Goal: Information Seeking & Learning: Learn about a topic

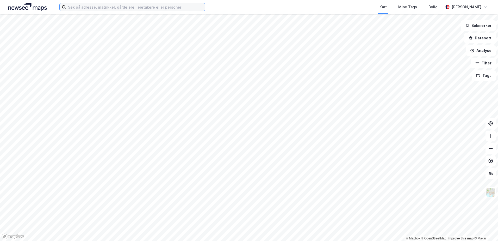
click at [130, 9] on input at bounding box center [135, 7] width 139 height 8
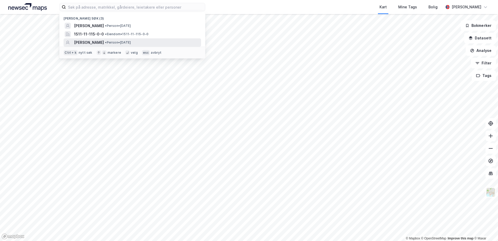
click at [98, 41] on span "[PERSON_NAME]" at bounding box center [89, 42] width 30 height 6
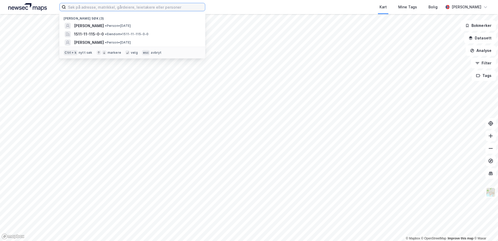
click at [121, 6] on input at bounding box center [135, 7] width 139 height 8
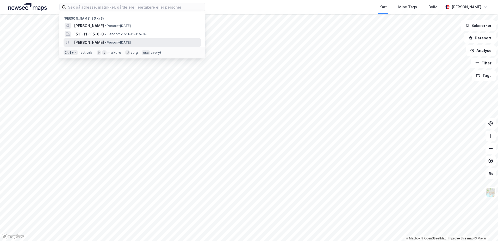
click at [87, 41] on span "[PERSON_NAME]" at bounding box center [89, 42] width 30 height 6
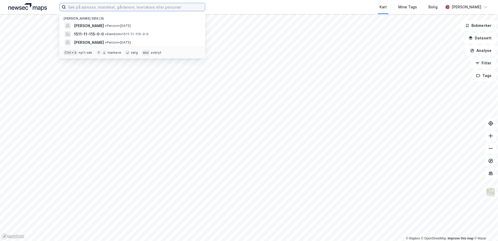
click at [95, 5] on input at bounding box center [135, 7] width 139 height 8
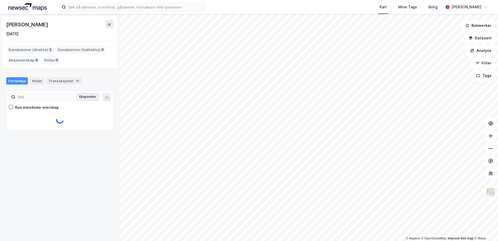
click at [113, 158] on div "[PERSON_NAME] [DATE] Eiendommer (direkte) : 3 Eiendommer (Indirekte) : 0 Aksjee…" at bounding box center [60, 127] width 120 height 227
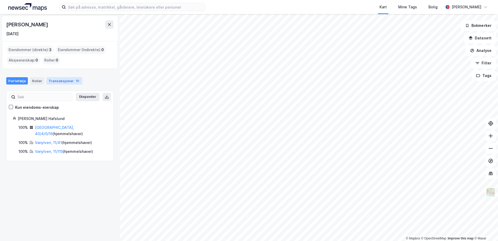
click at [63, 81] on div "Transaksjoner 10" at bounding box center [64, 80] width 36 height 7
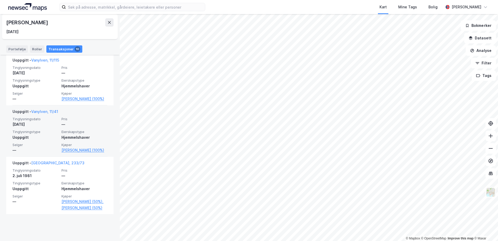
scroll to position [589, 0]
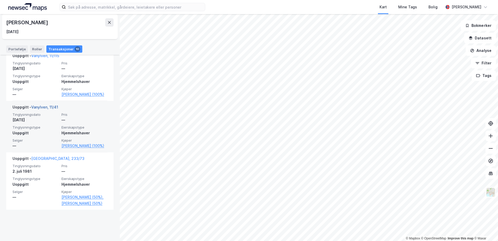
click at [43, 109] on link "Vanylven, 11/41" at bounding box center [44, 107] width 27 height 4
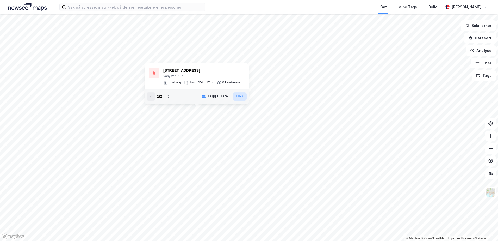
click at [239, 98] on button "Lukk" at bounding box center [239, 96] width 14 height 8
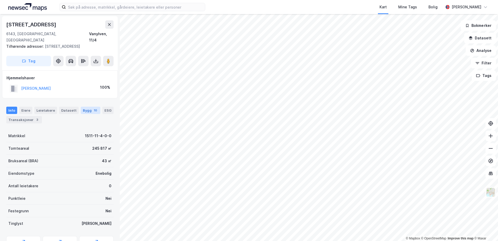
click at [84, 106] on div "Bygg 10" at bounding box center [91, 109] width 20 height 7
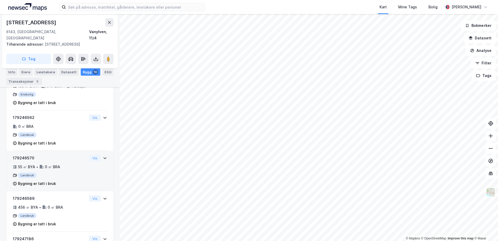
scroll to position [286, 0]
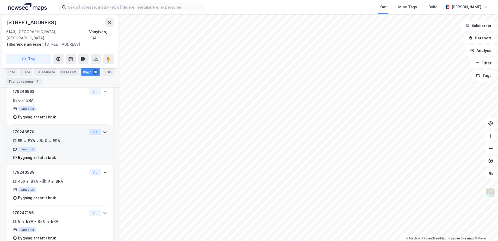
click at [91, 132] on button "Vis" at bounding box center [95, 132] width 12 height 6
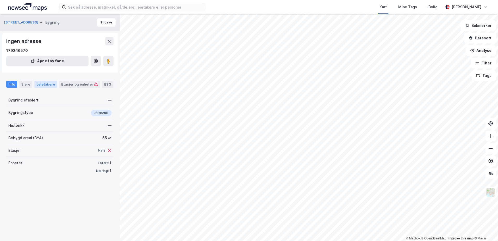
click at [44, 84] on div "Leietakere" at bounding box center [45, 84] width 23 height 7
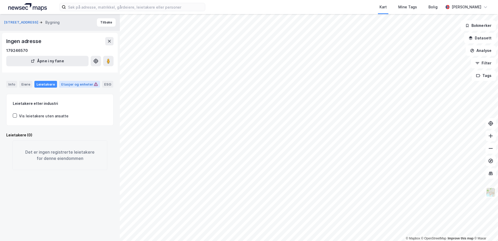
click at [71, 86] on div "Etasjer og enheter" at bounding box center [79, 84] width 37 height 5
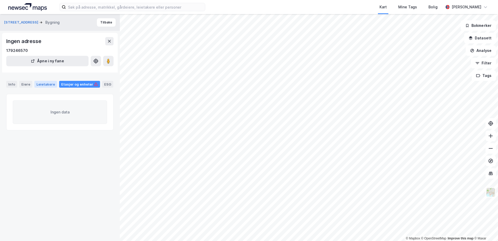
click at [49, 85] on div "Leietakere" at bounding box center [45, 84] width 23 height 7
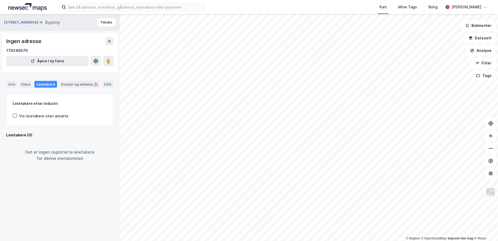
click at [22, 21] on button "[STREET_ADDRESS]" at bounding box center [21, 22] width 35 height 5
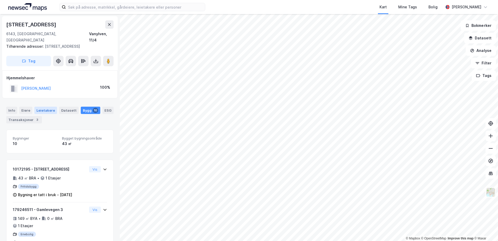
click at [44, 107] on div "Leietakere" at bounding box center [45, 109] width 23 height 7
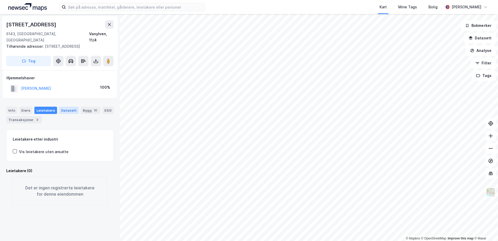
click at [67, 106] on div "Datasett" at bounding box center [69, 109] width 20 height 7
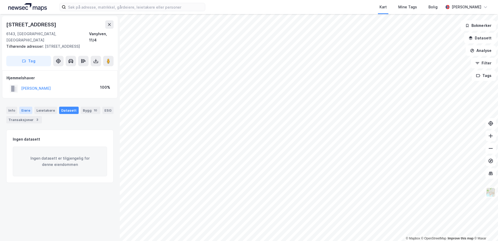
click at [29, 106] on div "Eiere" at bounding box center [25, 109] width 13 height 7
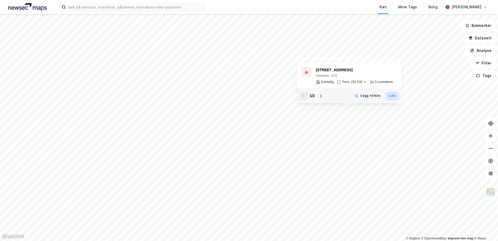
click at [388, 95] on button "Lukk" at bounding box center [392, 96] width 14 height 8
click at [319, 97] on icon at bounding box center [321, 96] width 4 height 4
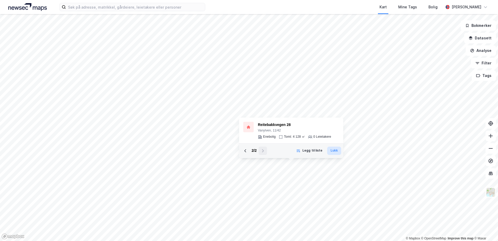
click at [334, 151] on button "Lukk" at bounding box center [334, 150] width 14 height 8
click at [208, 1] on div "Kart Mine Tags Bolig [PERSON_NAME] © Mapbox © OpenStreetMap Improve this map © …" at bounding box center [249, 120] width 498 height 241
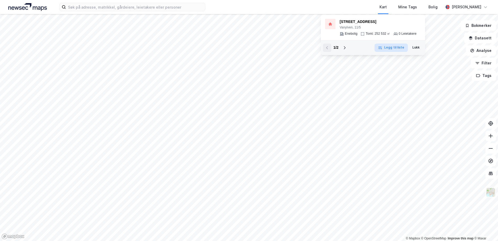
click at [397, 49] on button "Legg til liste" at bounding box center [390, 47] width 33 height 8
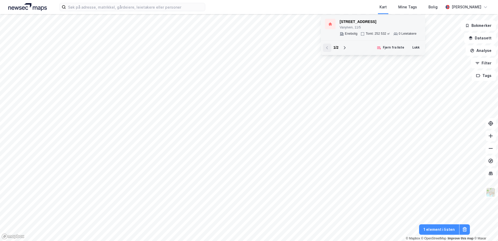
click at [344, 20] on div "[STREET_ADDRESS]" at bounding box center [377, 22] width 77 height 6
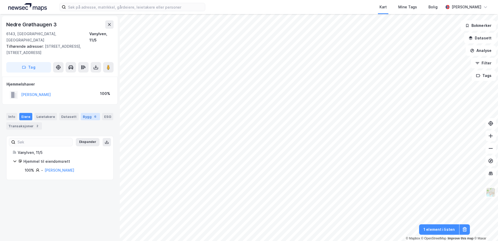
click at [81, 113] on div "Bygg 6" at bounding box center [90, 116] width 19 height 7
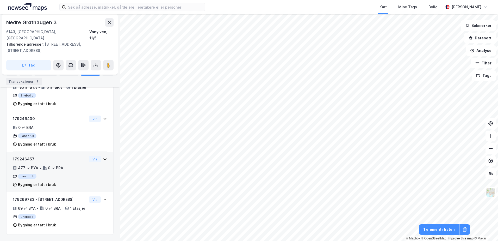
scroll to position [187, 0]
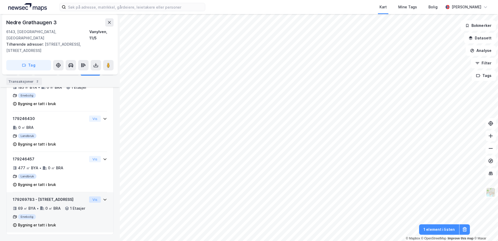
click at [89, 196] on button "Vis" at bounding box center [95, 199] width 12 height 6
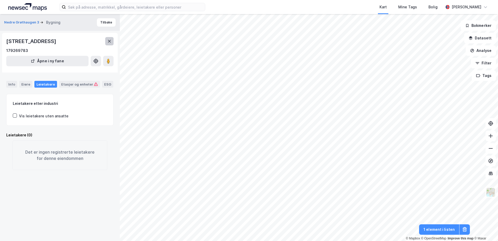
click at [110, 43] on icon at bounding box center [109, 41] width 4 height 4
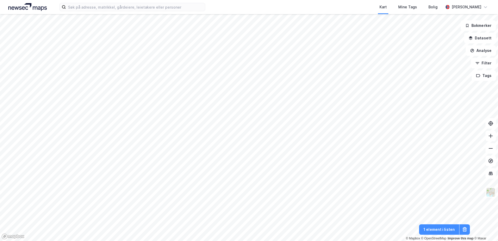
click at [115, 11] on div "Kart Mine Tags Bolig [PERSON_NAME]" at bounding box center [249, 7] width 498 height 14
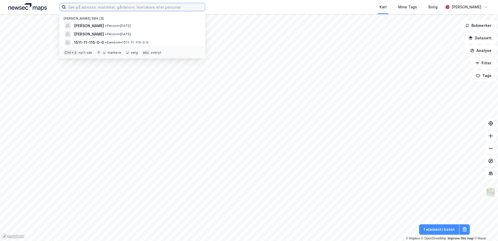
click at [115, 6] on input at bounding box center [135, 7] width 139 height 8
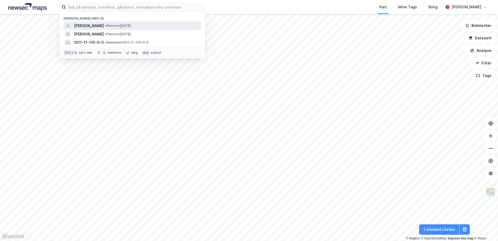
click at [99, 24] on span "[PERSON_NAME]" at bounding box center [89, 26] width 30 height 6
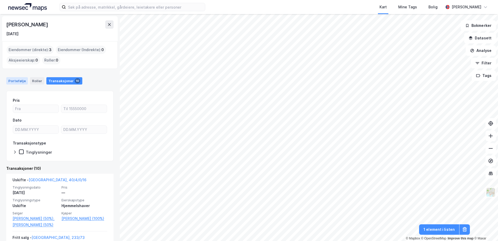
click at [16, 81] on div "Portefølje" at bounding box center [17, 80] width 22 height 7
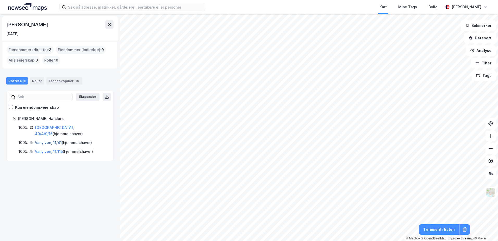
click at [47, 140] on link "Vanylven, 11/41" at bounding box center [48, 142] width 27 height 4
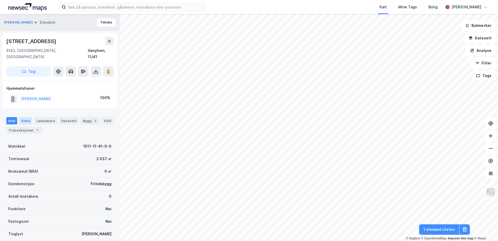
click at [26, 117] on div "Eiere" at bounding box center [25, 120] width 13 height 7
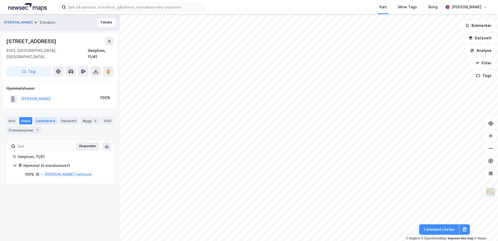
click at [45, 117] on div "Leietakere" at bounding box center [45, 120] width 23 height 7
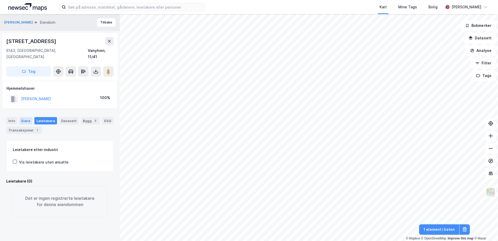
click at [24, 117] on div "Eiere" at bounding box center [25, 120] width 13 height 7
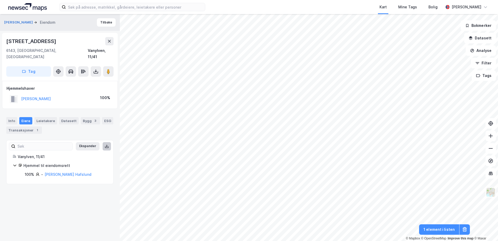
click at [103, 142] on button at bounding box center [107, 146] width 8 height 8
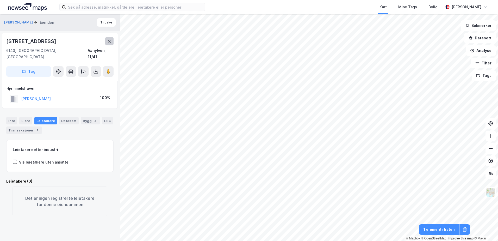
click at [109, 43] on button at bounding box center [109, 41] width 8 height 8
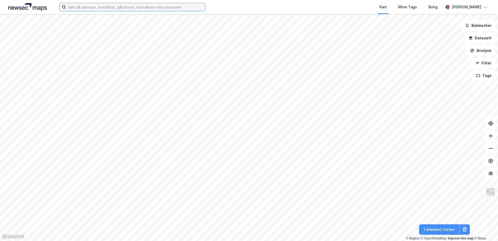
click at [124, 10] on input at bounding box center [135, 7] width 139 height 8
click at [413, 6] on div "Mine Tags" at bounding box center [407, 7] width 19 height 6
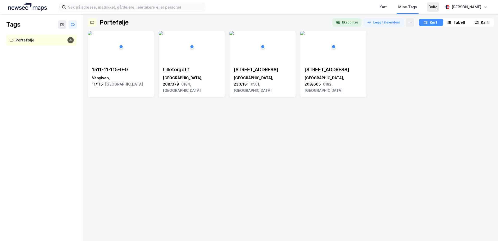
click at [437, 8] on div "Bolig" at bounding box center [432, 7] width 9 height 6
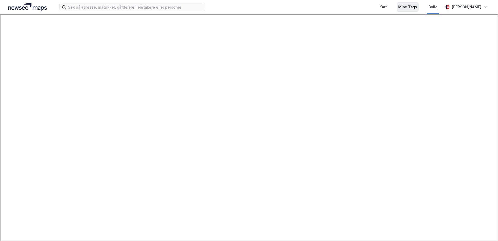
click at [412, 6] on div "Mine Tags" at bounding box center [407, 7] width 19 height 6
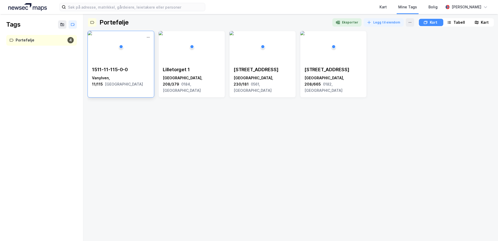
click at [96, 71] on div "1511-11-115-0-0" at bounding box center [121, 69] width 58 height 6
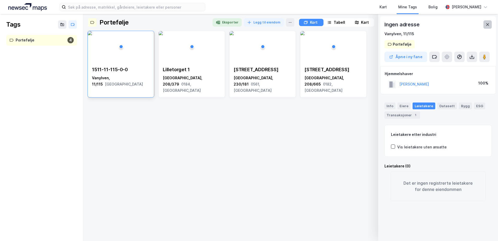
click at [486, 26] on icon at bounding box center [487, 24] width 3 height 3
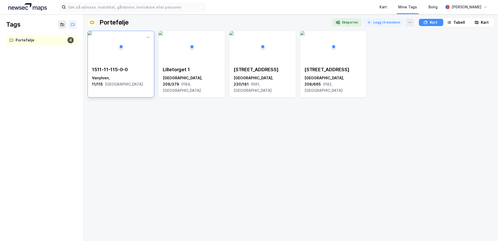
click at [92, 35] on img at bounding box center [90, 33] width 4 height 4
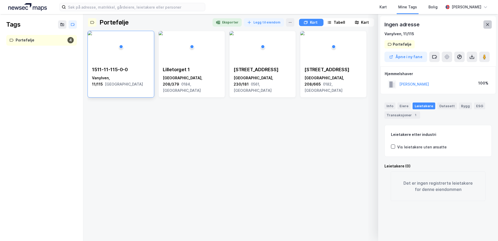
click at [486, 22] on button at bounding box center [487, 24] width 8 height 8
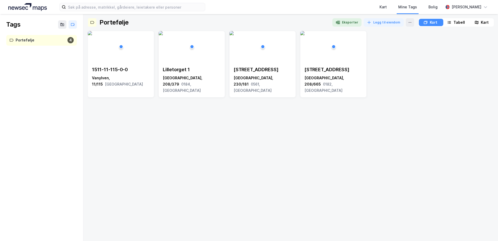
drag, startPoint x: 107, startPoint y: 70, endPoint x: 18, endPoint y: 41, distance: 93.5
click at [18, 41] on div "Portefølje" at bounding box center [41, 40] width 50 height 7
click at [16, 26] on div "Tags" at bounding box center [13, 24] width 14 height 8
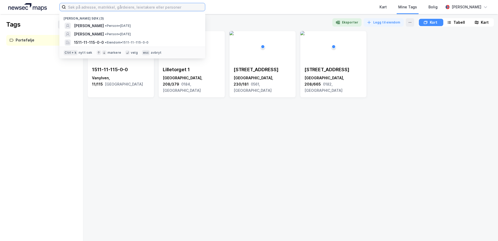
click at [92, 7] on input at bounding box center [135, 7] width 139 height 8
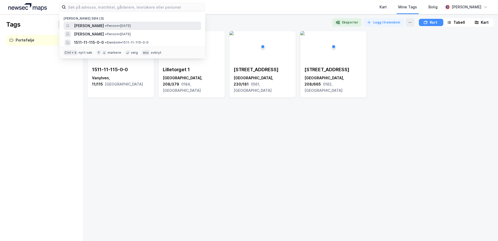
click at [89, 24] on span "[PERSON_NAME]" at bounding box center [89, 26] width 30 height 6
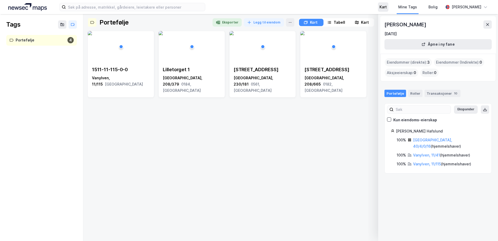
click at [387, 5] on div "Kart" at bounding box center [382, 7] width 7 height 6
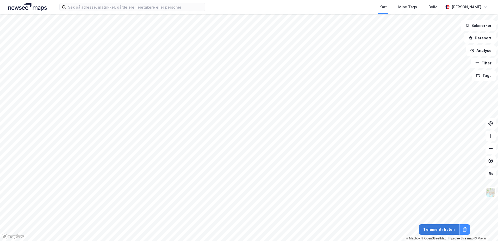
click at [442, 229] on button "1 element i listen" at bounding box center [439, 229] width 40 height 10
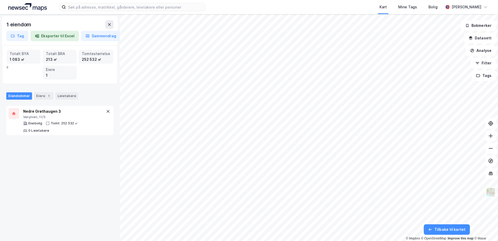
click at [37, 99] on div "Eiendommer Eiere 1 Leietakere" at bounding box center [60, 94] width 120 height 16
click at [38, 94] on div "Eiere 1" at bounding box center [43, 95] width 19 height 7
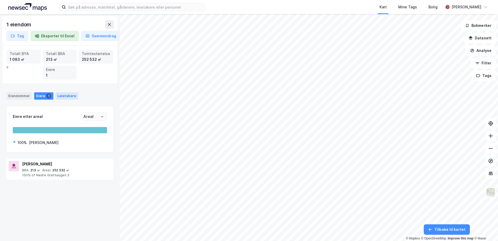
click at [69, 93] on div "Leietakere" at bounding box center [66, 95] width 23 height 7
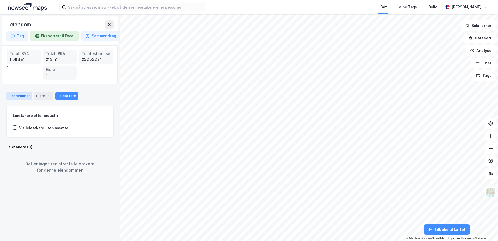
click at [20, 98] on div "Eiendommer" at bounding box center [19, 95] width 26 height 7
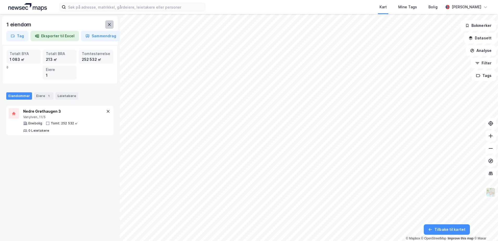
click at [106, 25] on button at bounding box center [109, 24] width 8 height 8
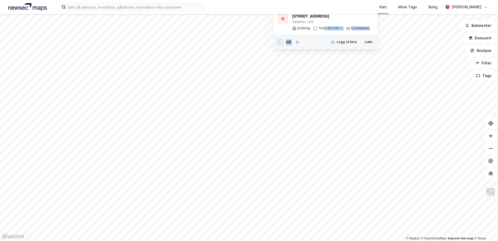
drag, startPoint x: 324, startPoint y: 26, endPoint x: 320, endPoint y: 37, distance: 11.0
click at [320, 37] on div "Fiskåvegen 89 Vanylven, 11/5 Enebolig Tomt: 252 532 ㎡ 0 Leietakere 1 / 2 Legg t…" at bounding box center [325, 29] width 104 height 40
drag, startPoint x: 320, startPoint y: 37, endPoint x: 297, endPoint y: 42, distance: 24.3
click at [297, 42] on icon at bounding box center [297, 42] width 4 height 4
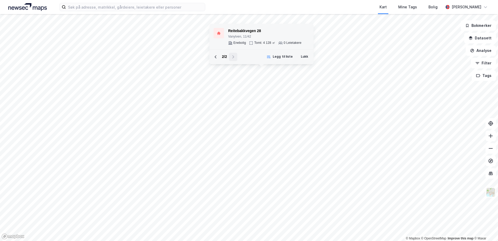
click at [276, 44] on div "Enebolig Tomt: 4 128 ㎡ 0 Leietakere" at bounding box center [264, 43] width 73 height 4
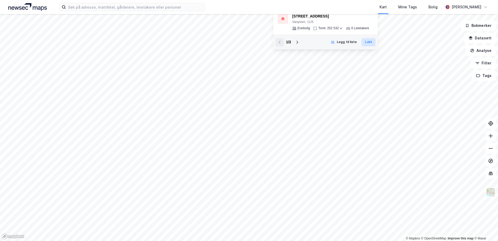
drag, startPoint x: 372, startPoint y: 46, endPoint x: 368, endPoint y: 39, distance: 8.0
click at [368, 39] on button "Lukk" at bounding box center [368, 42] width 14 height 8
click at [282, 17] on icon at bounding box center [283, 18] width 4 height 4
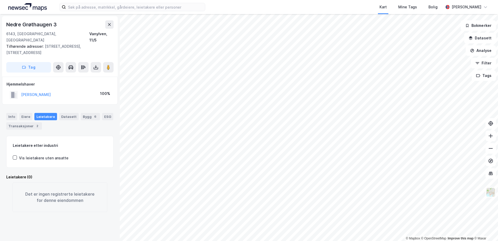
click at [85, 158] on div "Leietakere etter industri Vis leietakere uten ansatte Leietakere (0) Det er ing…" at bounding box center [59, 174] width 107 height 76
click at [0, 0] on button "[PERSON_NAME]" at bounding box center [0, 0] width 0 height 0
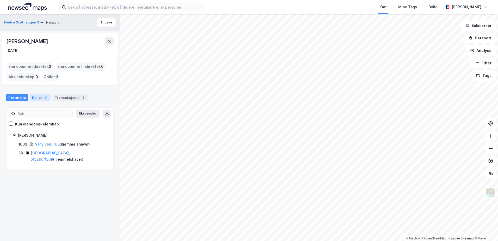
click at [39, 97] on div "Roller 3" at bounding box center [40, 97] width 21 height 7
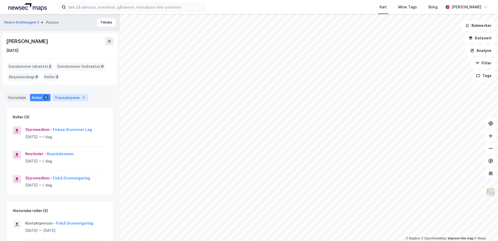
click at [64, 100] on div "Transaksjoner 5" at bounding box center [71, 97] width 36 height 7
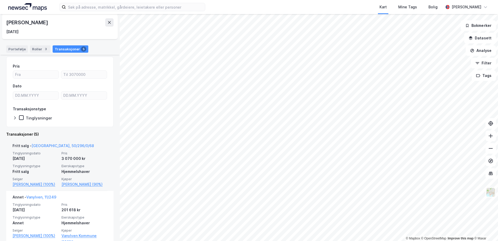
scroll to position [52, 0]
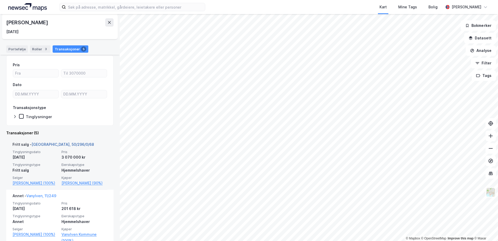
click at [58, 143] on link "[GEOGRAPHIC_DATA], 50/296/0/68" at bounding box center [63, 144] width 62 height 4
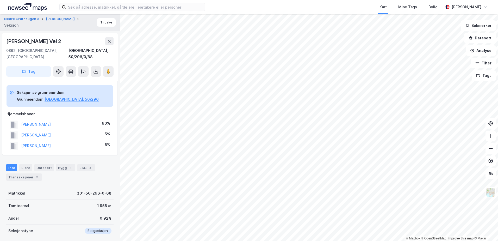
scroll to position [26, 0]
click at [54, 21] on button "[PERSON_NAME]" at bounding box center [61, 18] width 30 height 5
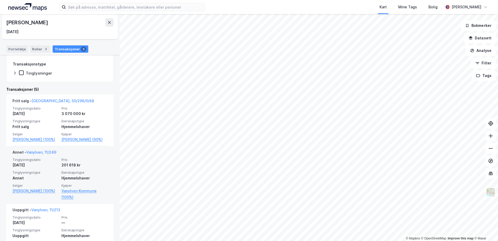
scroll to position [104, 0]
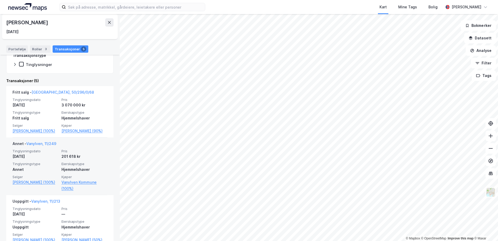
click at [100, 172] on div "Hjemmelshaver" at bounding box center [84, 169] width 46 height 6
click at [42, 146] on link "Vanylven, 11/249" at bounding box center [41, 143] width 30 height 4
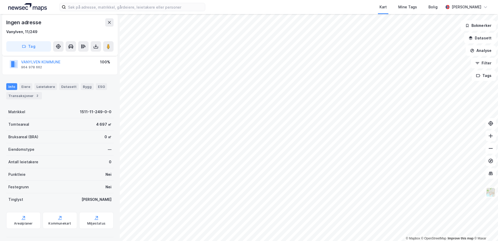
scroll to position [59, 0]
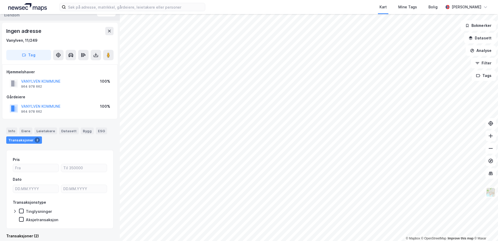
scroll to position [1, 0]
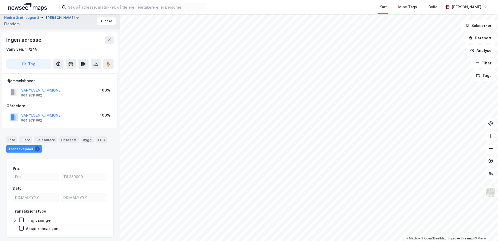
click at [66, 17] on button "[PERSON_NAME]" at bounding box center [61, 17] width 30 height 5
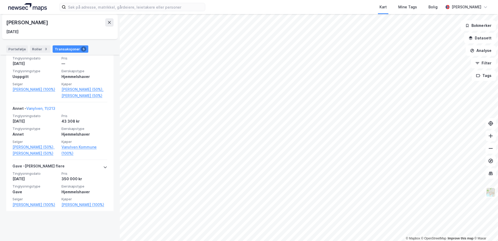
scroll to position [256, 0]
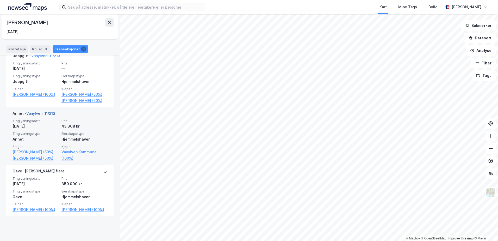
click at [49, 115] on link "Vanylven, 11/213" at bounding box center [40, 113] width 29 height 4
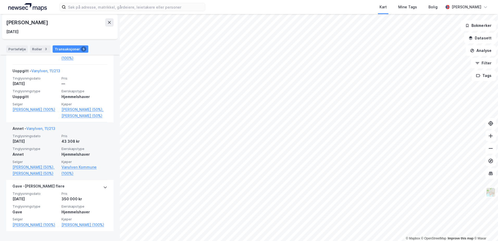
scroll to position [256, 0]
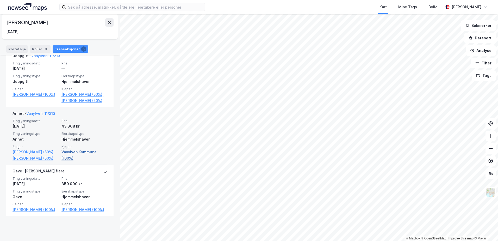
click at [67, 160] on link "Vanylven Kommune (100%)" at bounding box center [84, 155] width 46 height 12
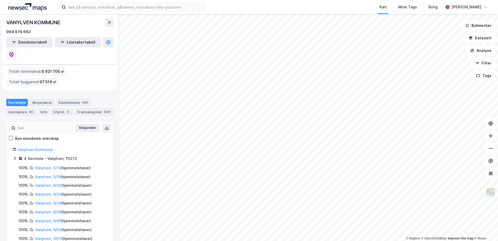
scroll to position [52, 0]
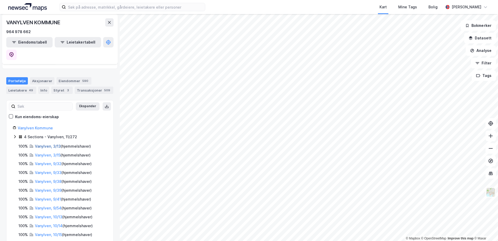
click at [51, 144] on link "Vanylven, 3/13" at bounding box center [48, 146] width 26 height 4
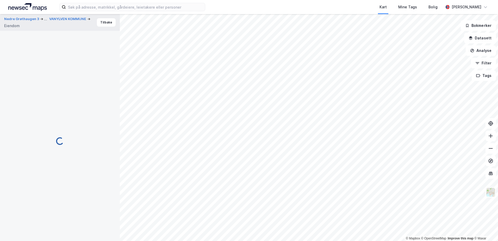
scroll to position [0, 0]
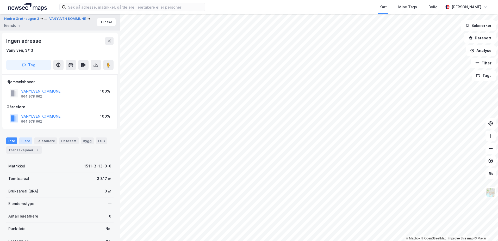
click at [23, 141] on div "Eiere" at bounding box center [25, 140] width 13 height 7
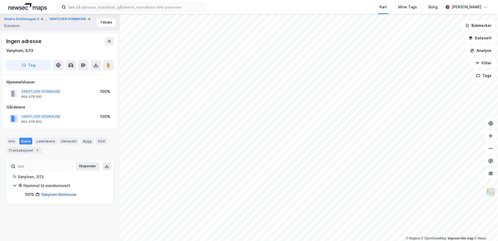
click at [62, 195] on link "Vanylven Kommune" at bounding box center [58, 194] width 35 height 4
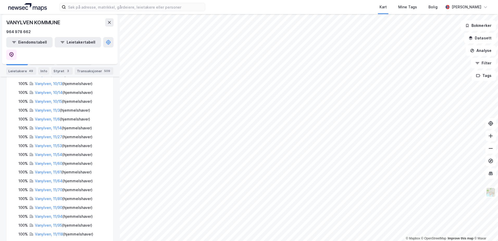
scroll to position [234, 0]
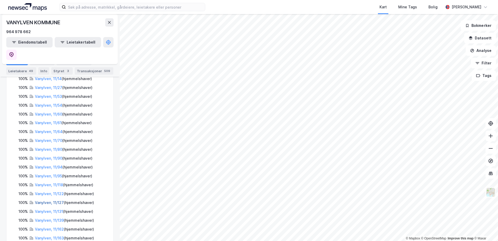
click at [48, 200] on link "Vanylven, 11/127" at bounding box center [49, 202] width 29 height 4
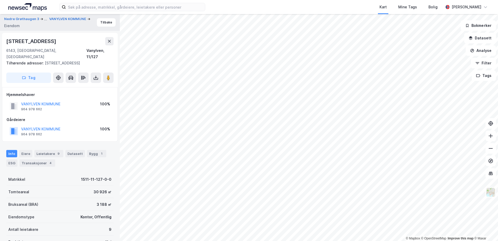
scroll to position [0, 0]
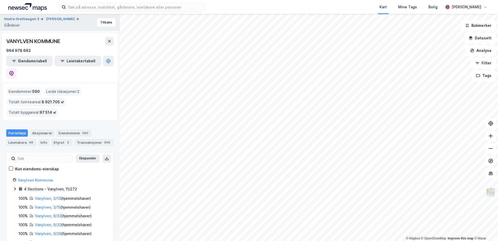
click at [47, 240] on link "Vanylven, 9/39" at bounding box center [48, 242] width 27 height 4
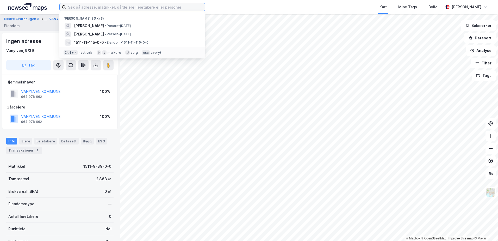
click at [105, 9] on input at bounding box center [135, 7] width 139 height 8
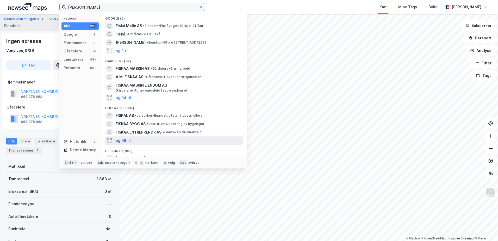
type input "[PERSON_NAME]"
click at [124, 142] on button "og 96 til" at bounding box center [123, 140] width 15 height 6
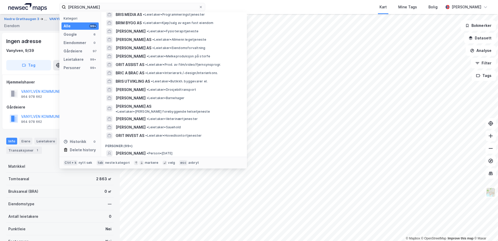
scroll to position [847, 0]
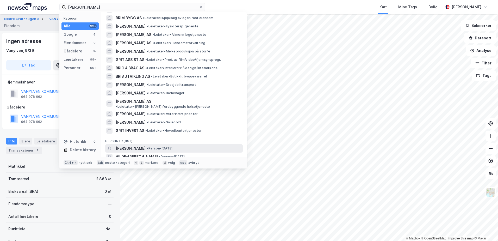
click at [141, 145] on span "[PERSON_NAME]" at bounding box center [131, 148] width 30 height 6
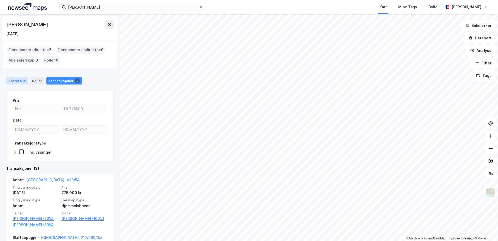
click at [16, 81] on div "Portefølje" at bounding box center [17, 80] width 22 height 7
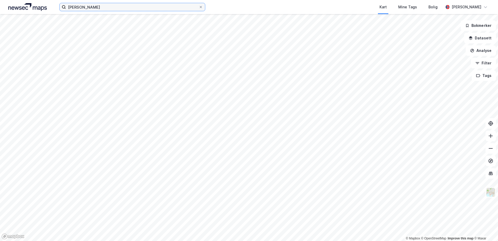
click at [101, 9] on input "[PERSON_NAME]" at bounding box center [132, 7] width 133 height 8
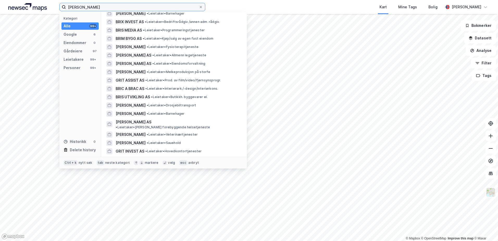
scroll to position [847, 0]
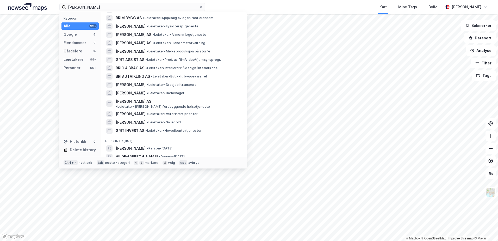
click at [121, 170] on button "og 96 til" at bounding box center [123, 173] width 15 height 6
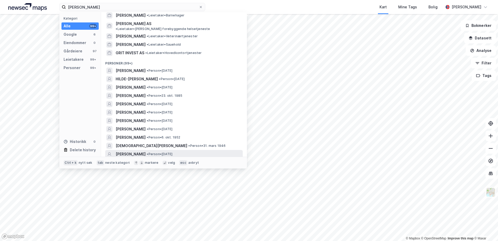
scroll to position [925, 0]
click at [144, 150] on span "[PERSON_NAME]" at bounding box center [131, 153] width 30 height 6
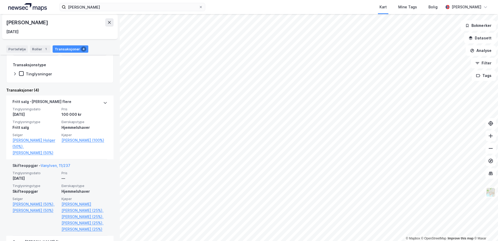
scroll to position [104, 0]
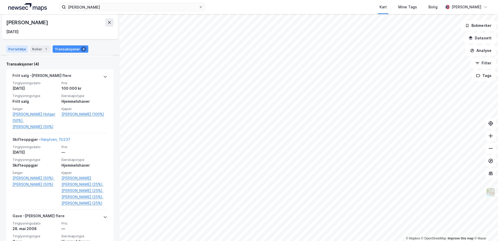
click at [26, 49] on div "Portefølje" at bounding box center [17, 48] width 22 height 7
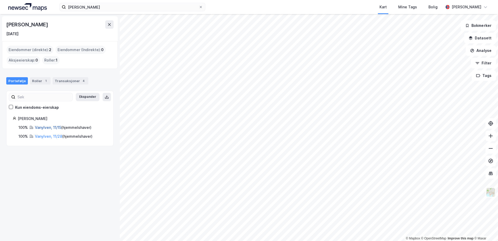
click at [46, 127] on link "Vanylven, 11/15" at bounding box center [48, 127] width 26 height 4
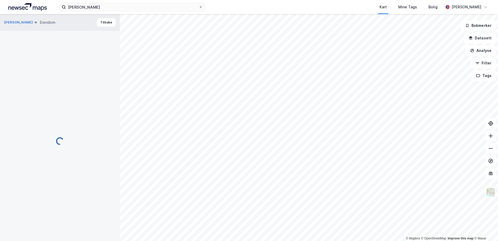
scroll to position [0, 0]
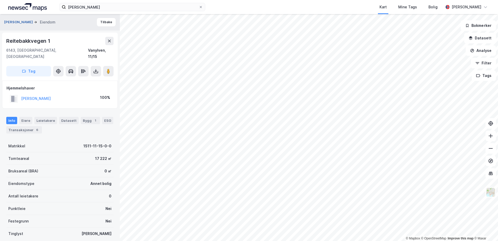
click at [34, 21] on button "[PERSON_NAME]" at bounding box center [19, 22] width 30 height 5
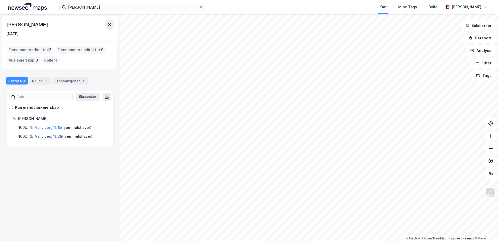
click at [48, 136] on link "Vanylven, 11/28" at bounding box center [48, 136] width 27 height 4
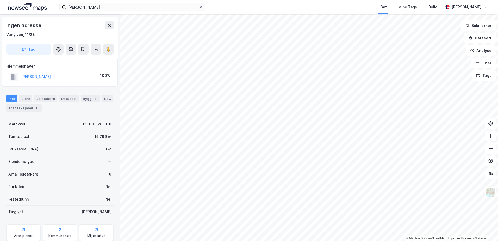
scroll to position [7, 0]
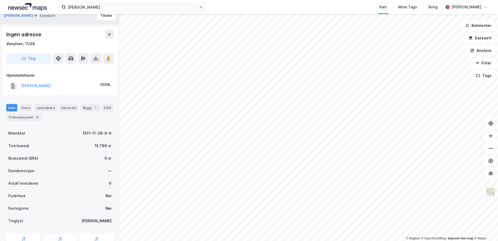
click at [264, 240] on html "[PERSON_NAME] Kart Mine Tags Bolig [PERSON_NAME] © Mapbox © OpenStreetMap Impro…" at bounding box center [249, 120] width 498 height 241
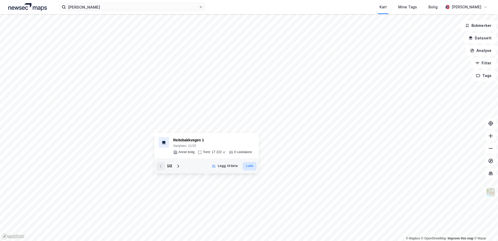
click at [246, 167] on button "Lukk" at bounding box center [249, 166] width 14 height 8
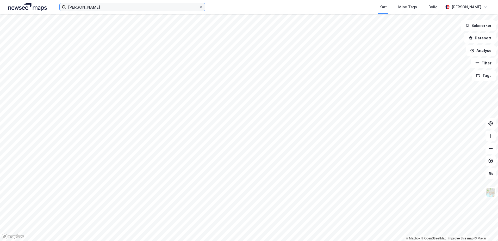
click at [86, 7] on input "[PERSON_NAME]" at bounding box center [132, 7] width 133 height 8
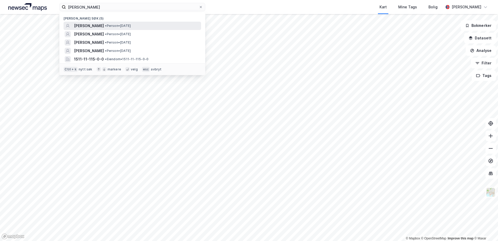
click at [95, 24] on span "[PERSON_NAME]" at bounding box center [89, 26] width 30 height 6
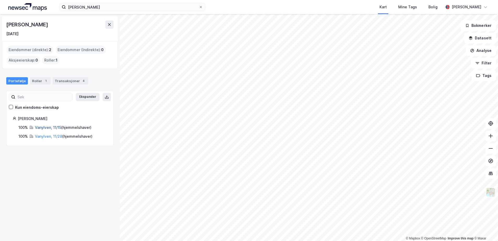
click at [43, 128] on link "Vanylven, 11/15" at bounding box center [48, 127] width 26 height 4
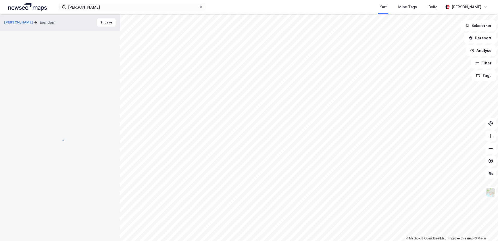
scroll to position [7, 0]
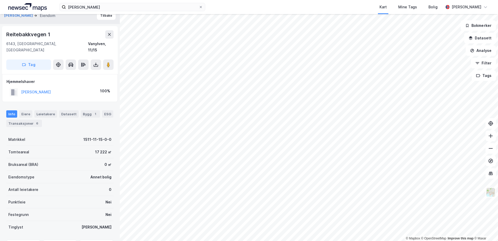
click at [68, 96] on div "© Mapbox © OpenStreetMap Improve this map © Maxar [PERSON_NAME] Eiendom Tilbake…" at bounding box center [249, 127] width 498 height 227
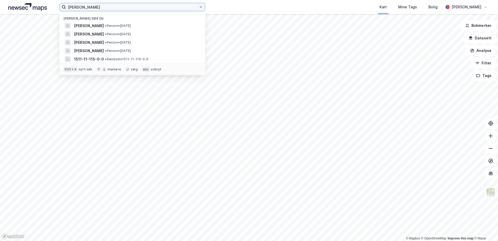
click at [113, 9] on input "[PERSON_NAME]" at bounding box center [132, 7] width 133 height 8
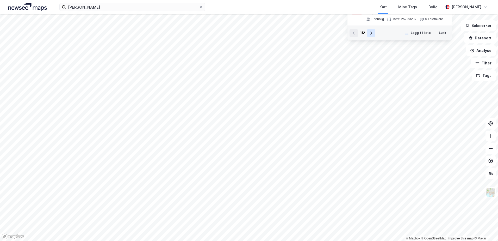
click at [370, 30] on button at bounding box center [371, 33] width 8 height 8
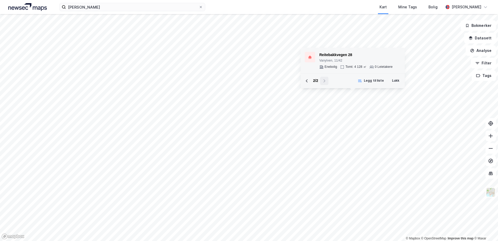
click at [343, 57] on div "Reitebakkvegen 28" at bounding box center [355, 55] width 73 height 6
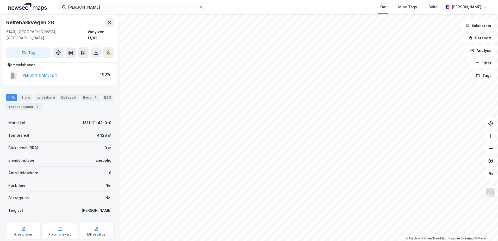
scroll to position [16, 0]
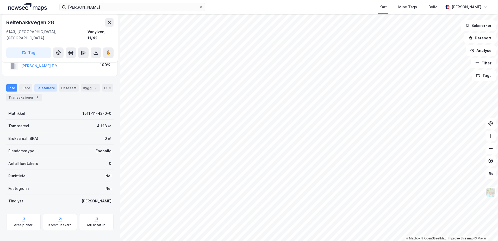
click at [43, 84] on div "Leietakere" at bounding box center [45, 87] width 23 height 7
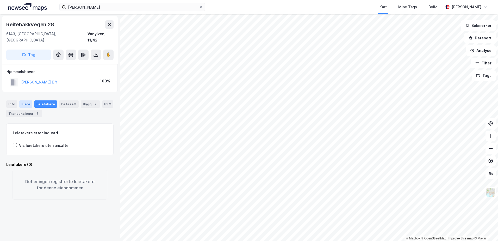
click at [24, 100] on div "Eiere" at bounding box center [25, 103] width 13 height 7
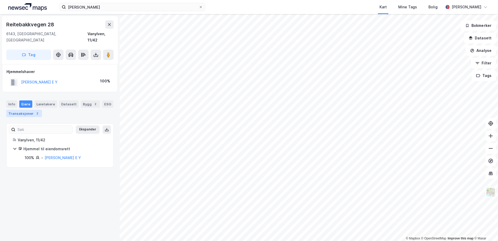
click at [20, 110] on div "Transaksjoner 2" at bounding box center [24, 113] width 36 height 7
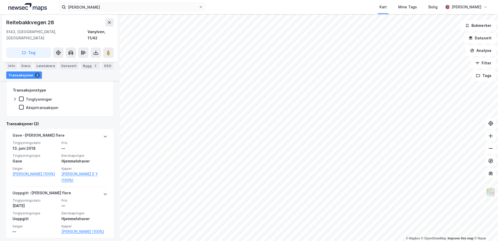
scroll to position [89, 0]
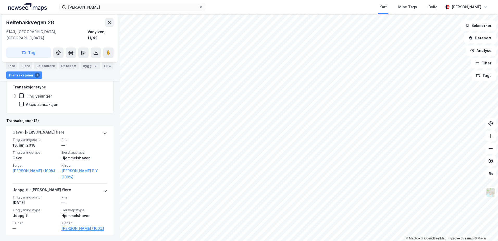
click at [36, 93] on div "Tinglysninger" at bounding box center [39, 95] width 26 height 5
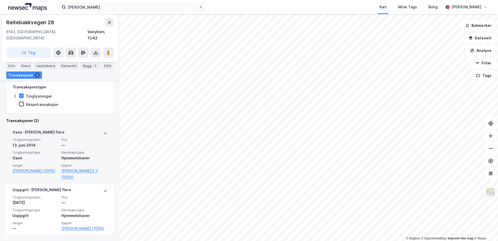
click at [103, 131] on icon at bounding box center [105, 133] width 4 height 4
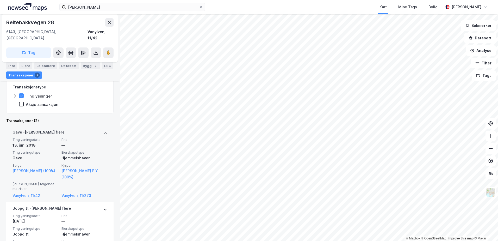
click at [103, 131] on icon at bounding box center [105, 133] width 4 height 4
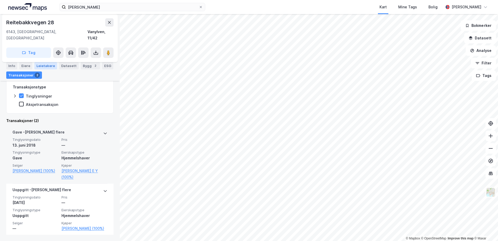
click at [42, 66] on div "Leietakere" at bounding box center [45, 65] width 23 height 7
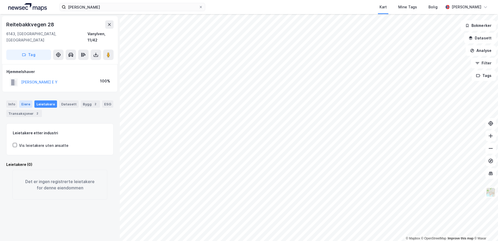
click at [26, 100] on div "Eiere" at bounding box center [25, 103] width 13 height 7
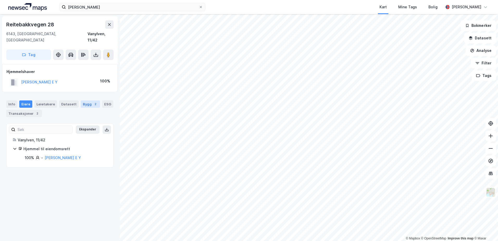
click at [86, 100] on div "Bygg 2" at bounding box center [90, 103] width 19 height 7
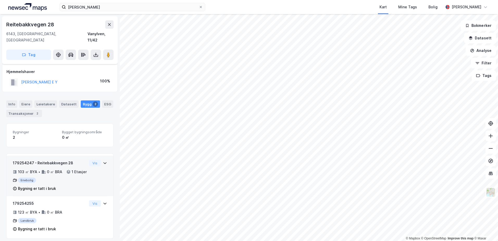
scroll to position [5, 0]
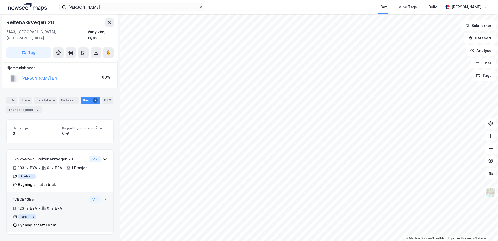
click at [103, 198] on icon at bounding box center [105, 199] width 4 height 4
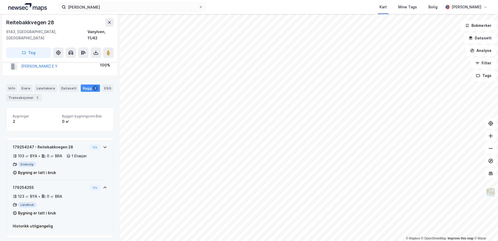
scroll to position [20, 0]
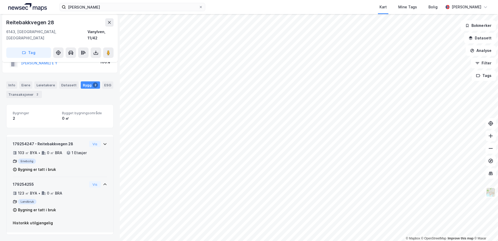
click at [43, 142] on div "179254247 - Reitebakkvegen 28 103 ㎡ BYA • 0 ㎡ BRA • 1 Etasjer Enebolig Bygning …" at bounding box center [50, 157] width 74 height 32
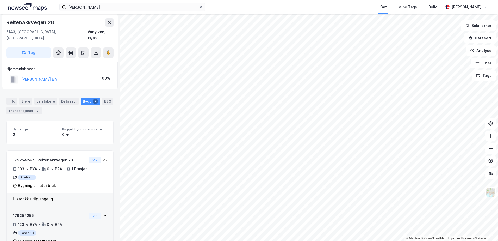
scroll to position [0, 0]
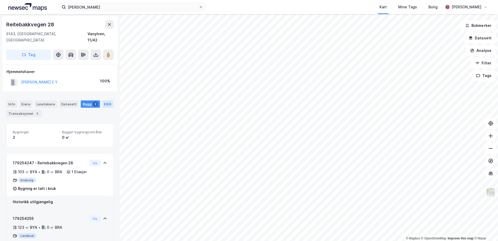
click at [104, 100] on div "ESG" at bounding box center [107, 103] width 11 height 7
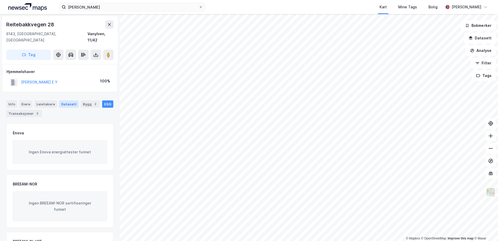
click at [61, 100] on div "Datasett" at bounding box center [69, 103] width 20 height 7
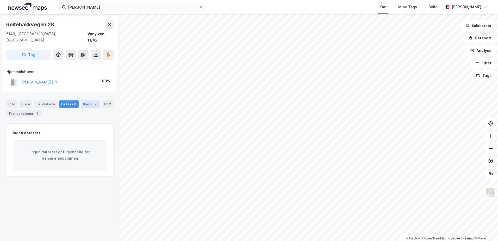
click at [81, 100] on div "Bygg 2" at bounding box center [90, 103] width 19 height 7
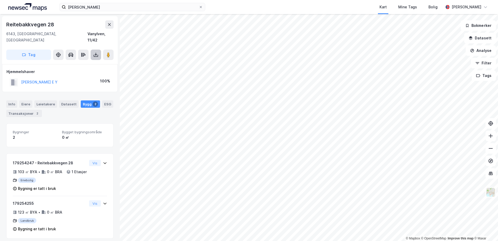
click at [96, 52] on icon at bounding box center [95, 54] width 5 height 5
click at [82, 63] on div "Last ned grunnbok" at bounding box center [70, 65] width 30 height 4
click at [35, 143] on div "Bygninger 2 Bygget bygningsområde 0 ㎡ 179254247 - Reitebakkvegen 28 103 ㎡ BYA •…" at bounding box center [59, 180] width 107 height 115
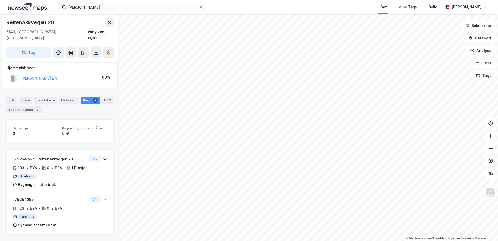
scroll to position [5, 0]
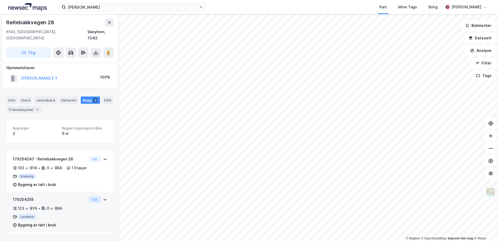
click at [91, 201] on button "Vis" at bounding box center [95, 199] width 12 height 6
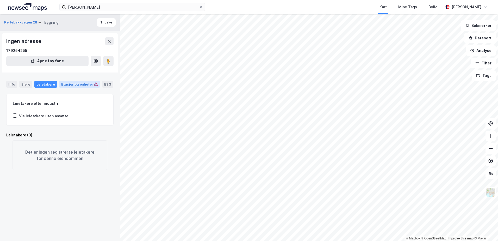
click at [68, 83] on div "Etasjer og enheter" at bounding box center [79, 84] width 37 height 5
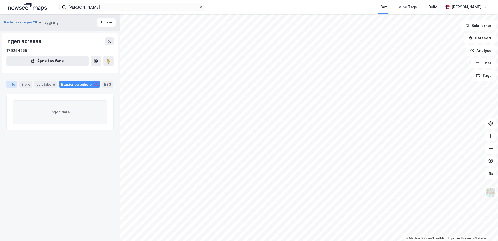
click at [12, 86] on div "Info" at bounding box center [11, 84] width 11 height 7
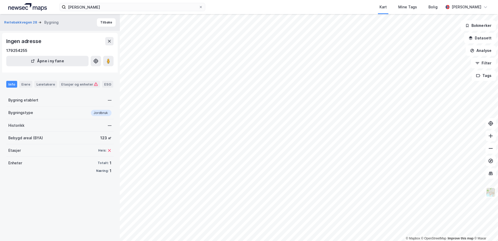
click at [99, 112] on div "Jordbruk" at bounding box center [101, 113] width 21 height 6
click at [98, 170] on div "Næring:" at bounding box center [102, 170] width 12 height 4
click at [15, 24] on button "Reitebakkvegen 28" at bounding box center [21, 22] width 34 height 5
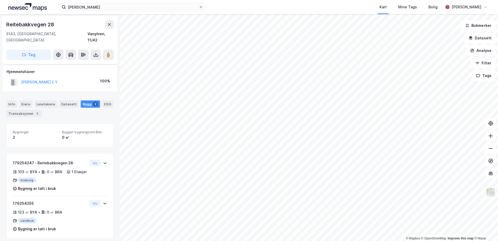
scroll to position [5, 0]
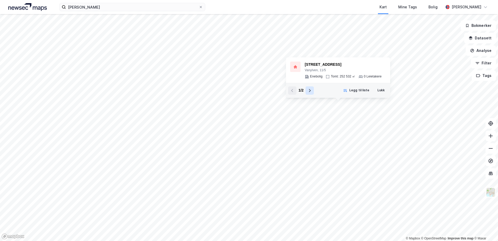
click at [310, 90] on icon at bounding box center [310, 90] width 2 height 3
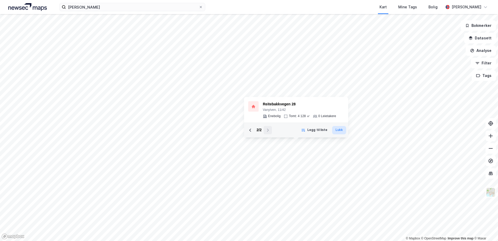
click at [336, 128] on button "Lukk" at bounding box center [339, 130] width 14 height 8
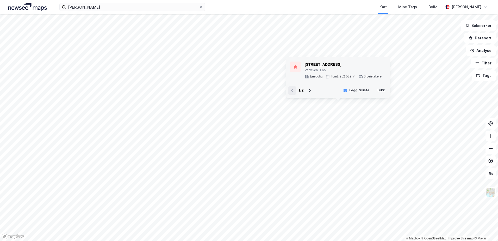
click at [341, 74] on div "Fiskåvegen 89 Vanylven, 11/5 Enebolig Tomt: 252 532 ㎡ 0 Leietakere" at bounding box center [343, 69] width 77 height 17
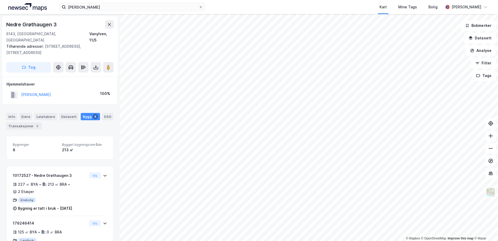
scroll to position [5, 0]
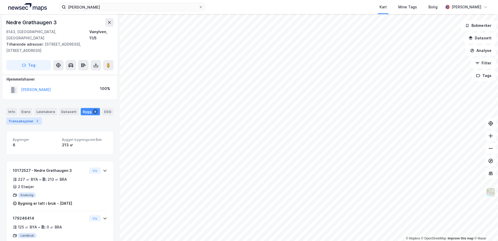
click at [20, 117] on div "Transaksjoner 2" at bounding box center [24, 120] width 36 height 7
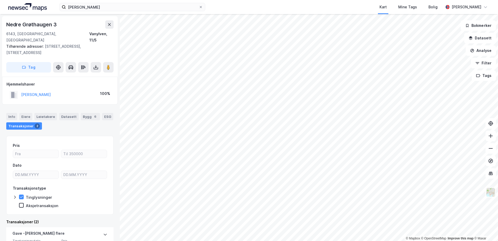
click at [33, 203] on div "Aksjetransaksjon" at bounding box center [42, 205] width 33 height 5
click at [0, 0] on button "[PERSON_NAME]" at bounding box center [0, 0] width 0 height 0
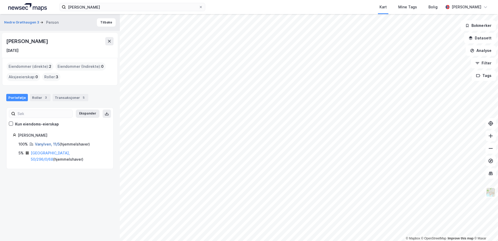
click at [47, 145] on link "Vanylven, 11/5" at bounding box center [47, 144] width 25 height 4
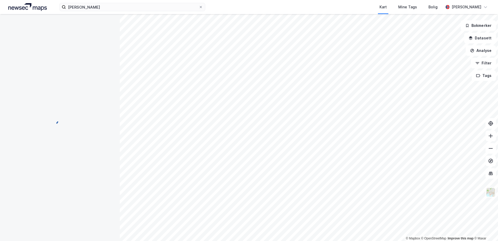
scroll to position [1, 0]
